Goal: Browse casually

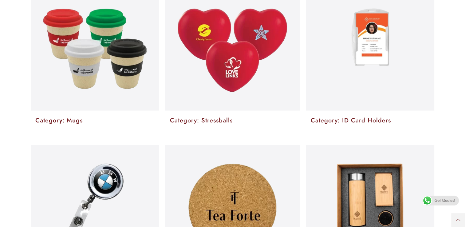
scroll to position [1169, 0]
